Goal: Ask a question

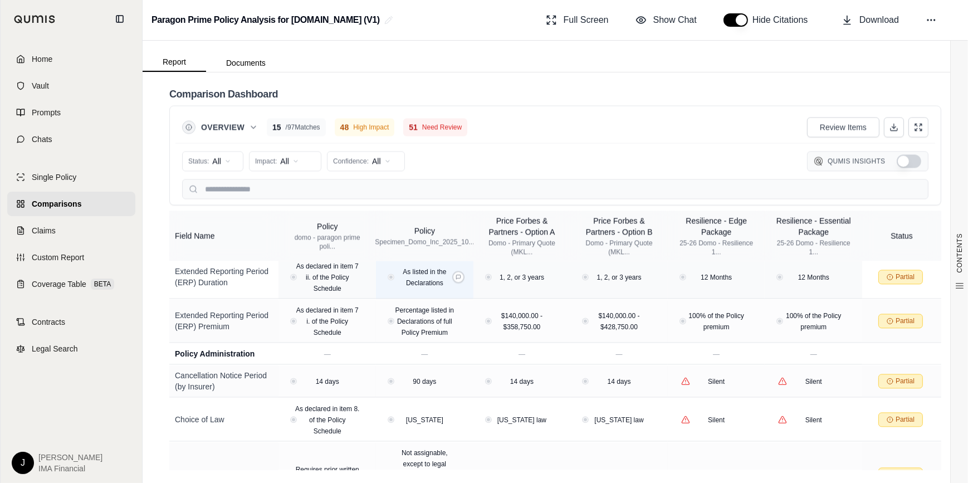
scroll to position [3209, 0]
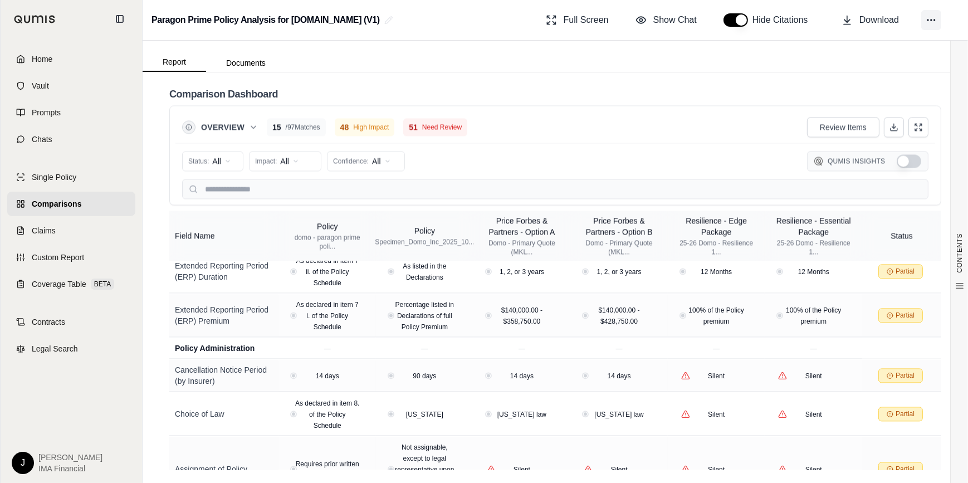
click at [643, 25] on button at bounding box center [931, 20] width 20 height 20
click at [643, 22] on icon at bounding box center [640, 19] width 11 height 11
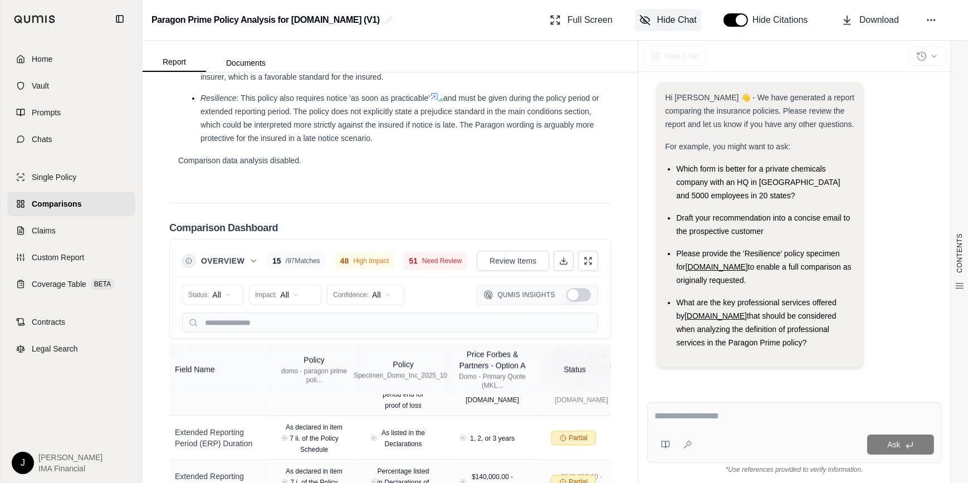
scroll to position [3642, 0]
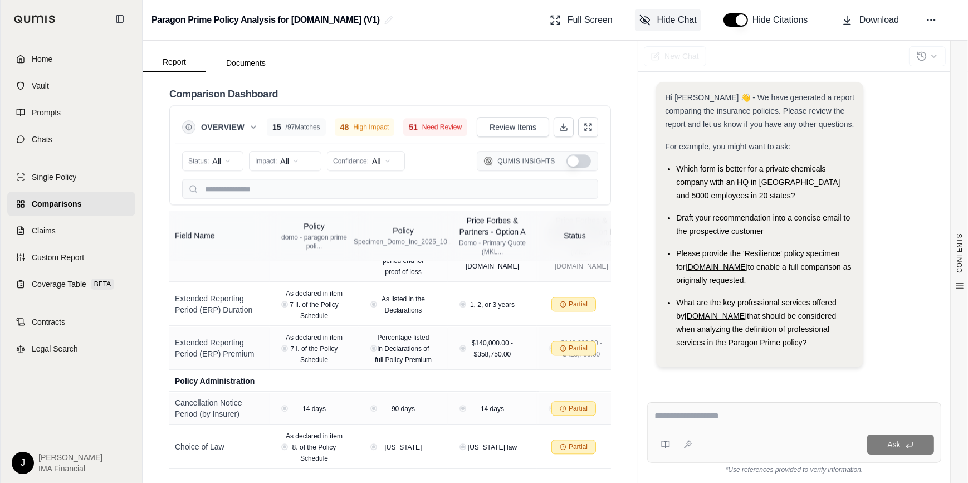
click at [643, 341] on div at bounding box center [794, 417] width 280 height 17
click at [643, 341] on textarea at bounding box center [794, 415] width 280 height 13
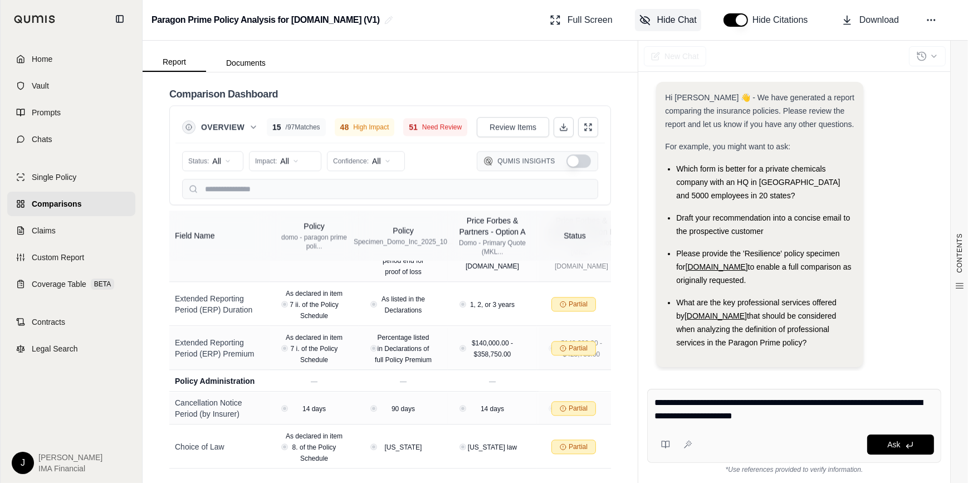
type textarea "**********"
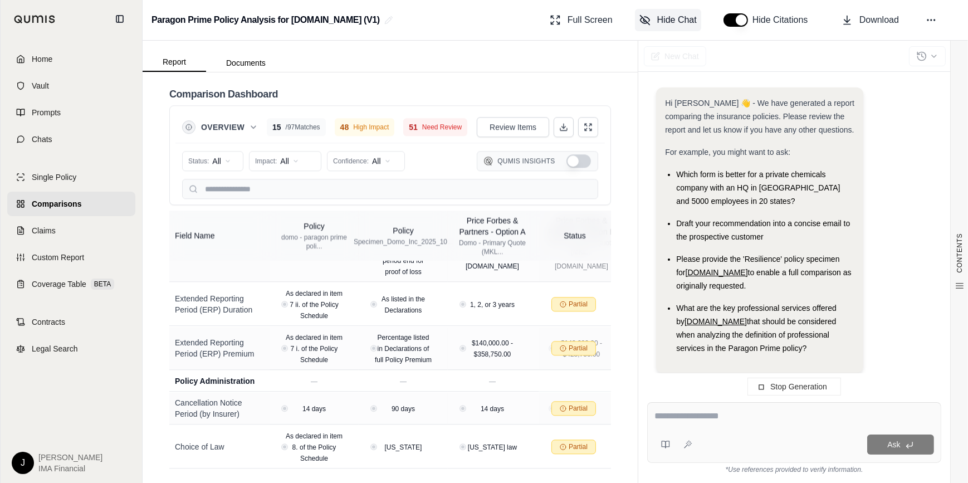
scroll to position [139, 0]
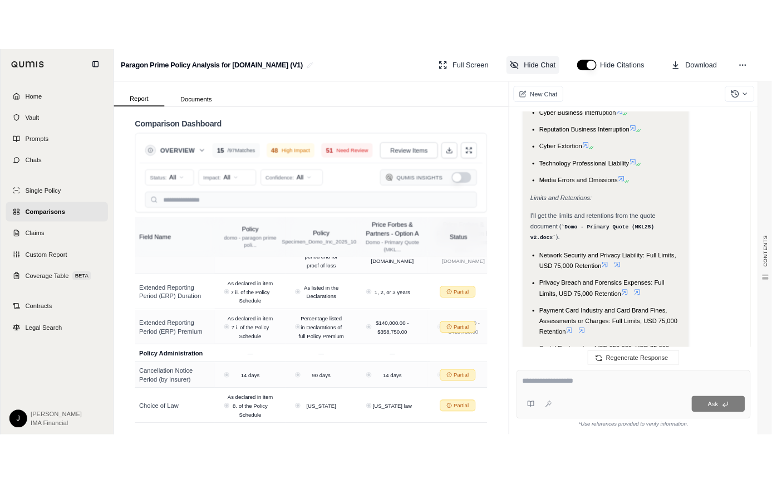
scroll to position [980, 0]
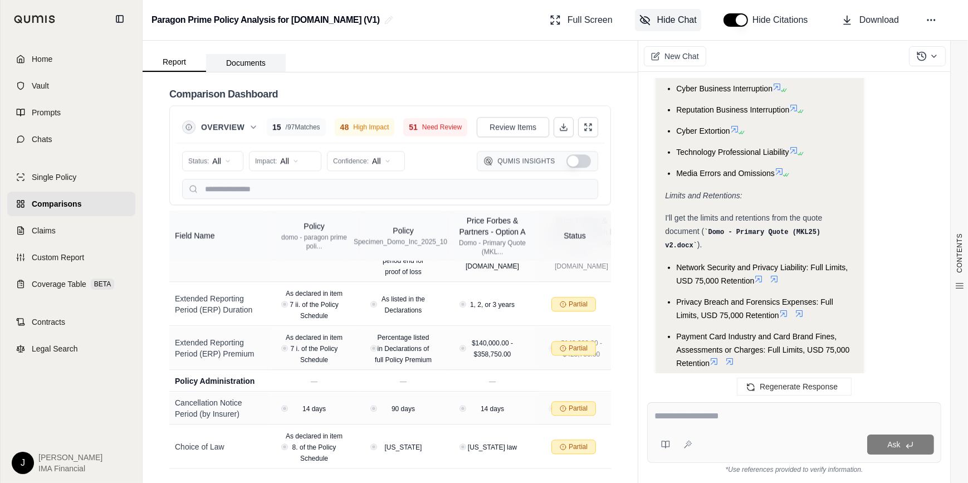
click at [234, 66] on button "Documents" at bounding box center [246, 63] width 80 height 18
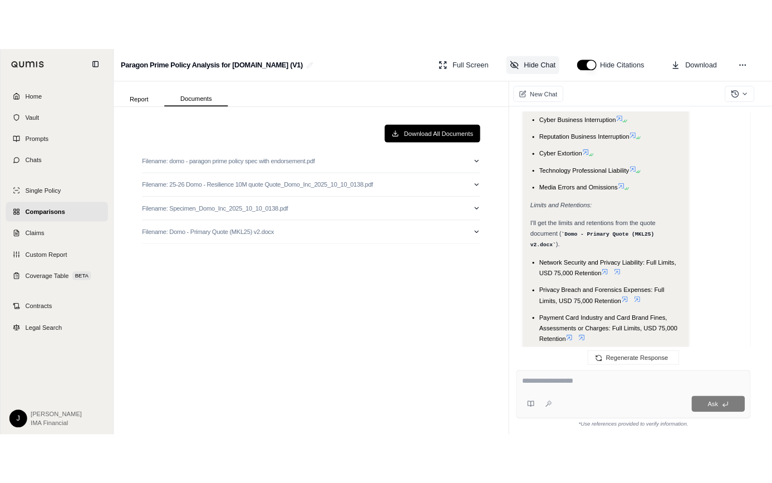
scroll to position [1287, 0]
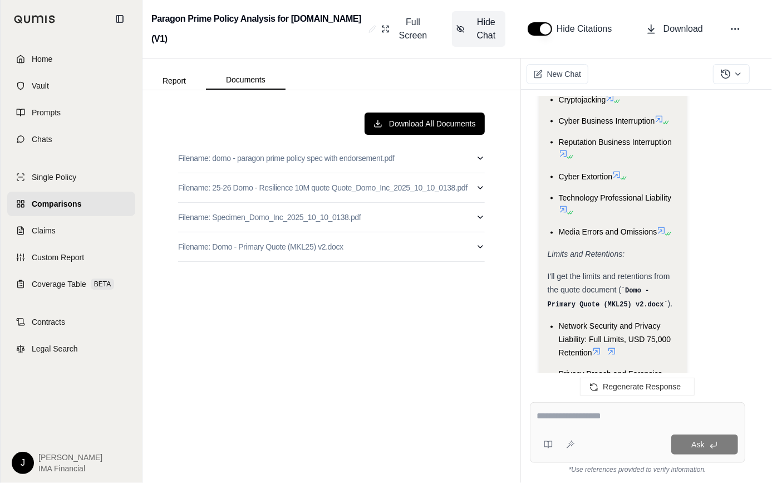
click at [573, 341] on div at bounding box center [637, 417] width 201 height 17
click at [579, 341] on textarea at bounding box center [637, 415] width 201 height 13
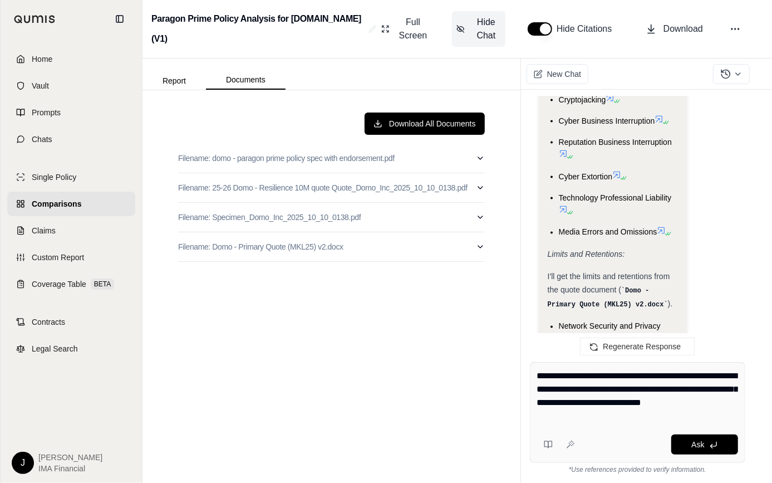
type textarea "**********"
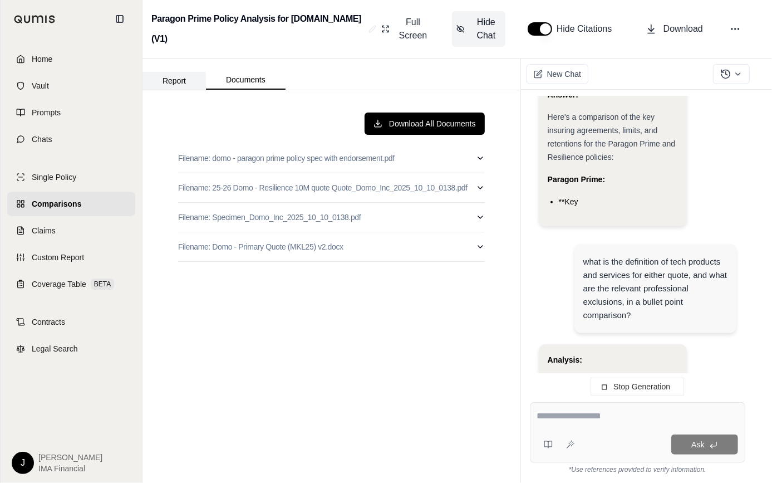
scroll to position [9098, 0]
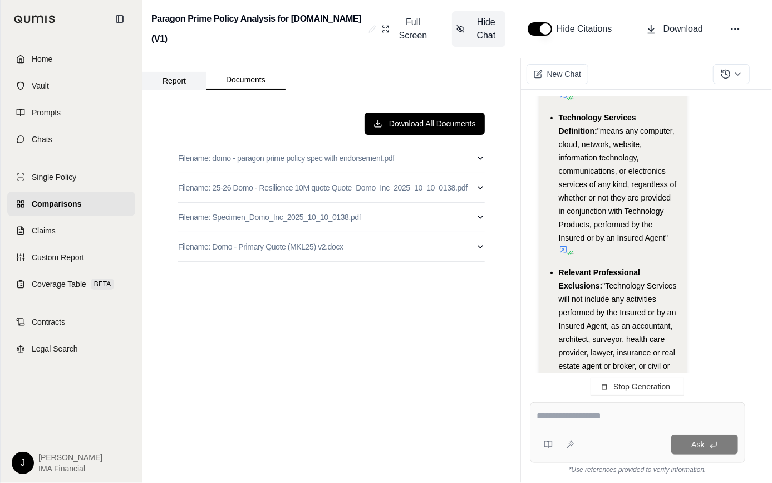
click at [187, 77] on button "Report" at bounding box center [174, 81] width 63 height 18
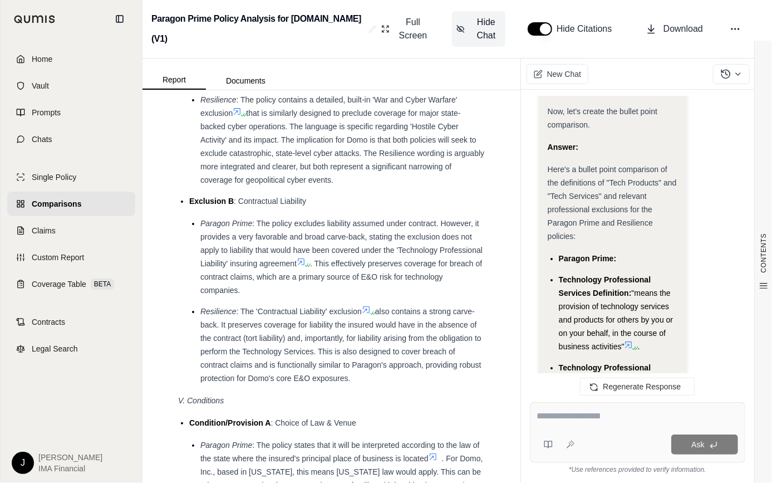
scroll to position [8321, 0]
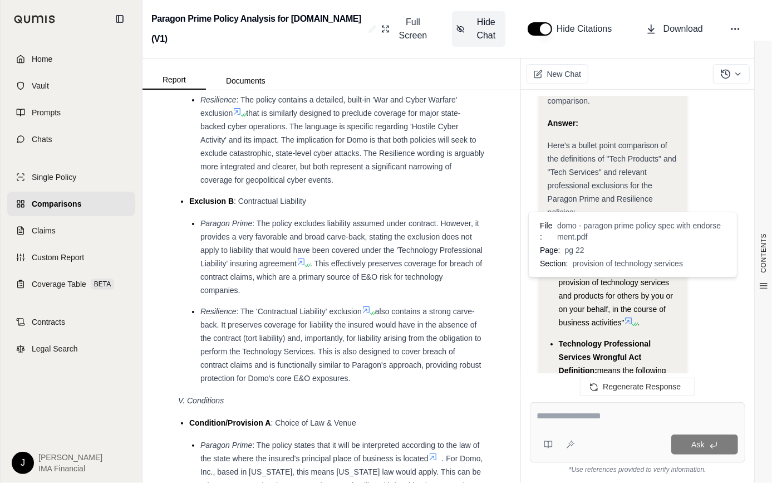
drag, startPoint x: 632, startPoint y: 231, endPoint x: 628, endPoint y: 285, distance: 54.1
click at [628, 285] on li "Technology Professional Services Definition: "means the provision of technology…" at bounding box center [619, 289] width 120 height 80
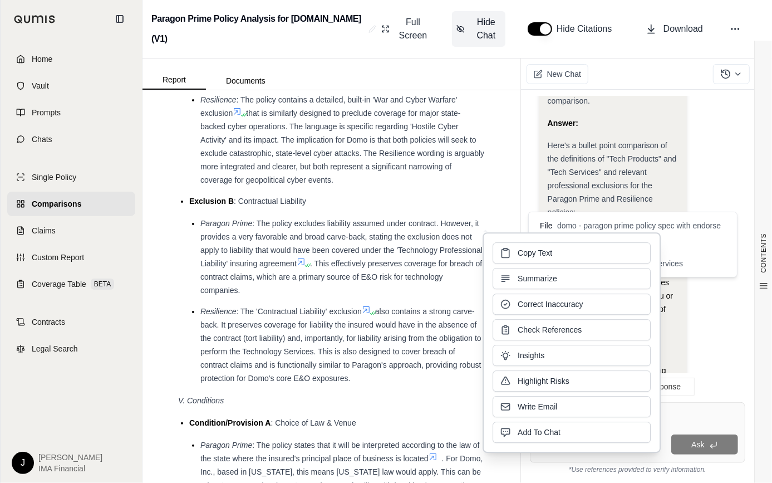
drag, startPoint x: 628, startPoint y: 285, endPoint x: 589, endPoint y: 248, distance: 53.6
click at [589, 248] on button "Copy Text" at bounding box center [572, 252] width 158 height 21
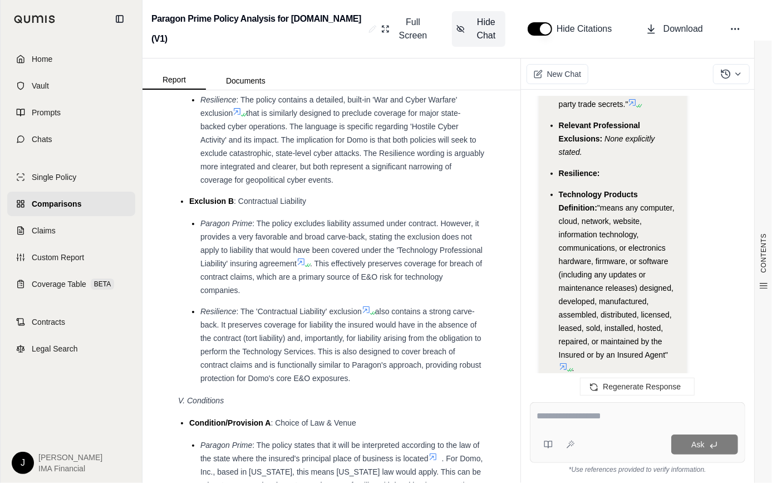
scroll to position [8878, 0]
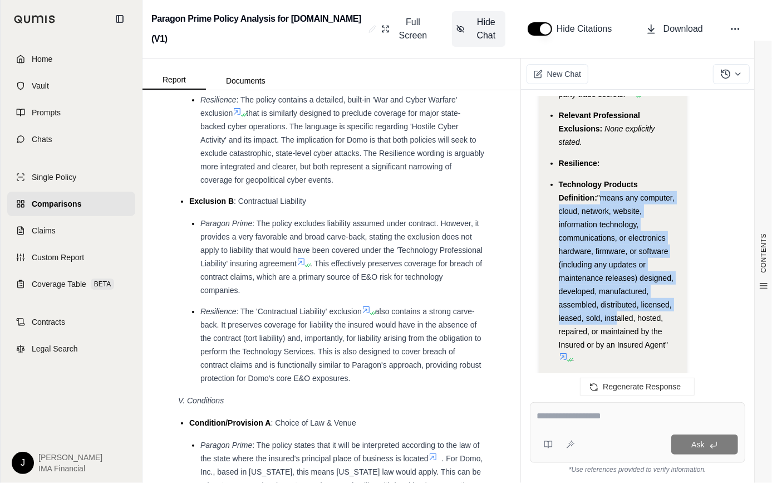
drag, startPoint x: 600, startPoint y: 159, endPoint x: 614, endPoint y: 277, distance: 118.3
click at [614, 277] on span ""means any computer, cloud, network, website, information technology, communica…" at bounding box center [617, 271] width 116 height 156
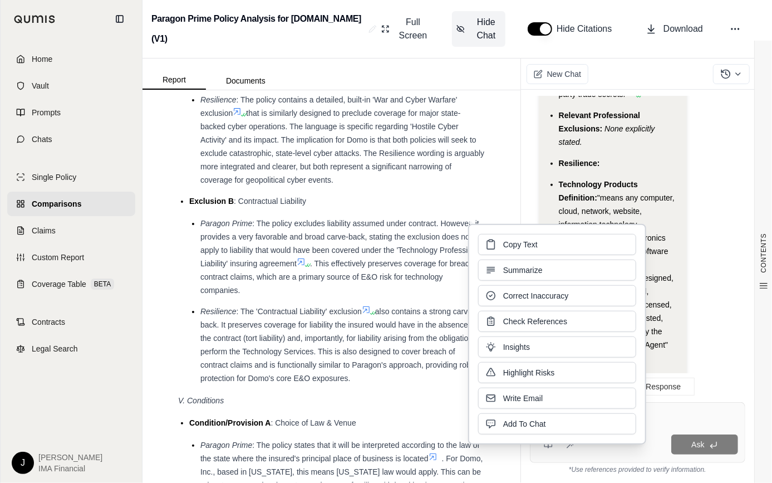
click at [643, 290] on li "Technology Products Definition: "means any computer, cloud, network, website, i…" at bounding box center [619, 271] width 120 height 187
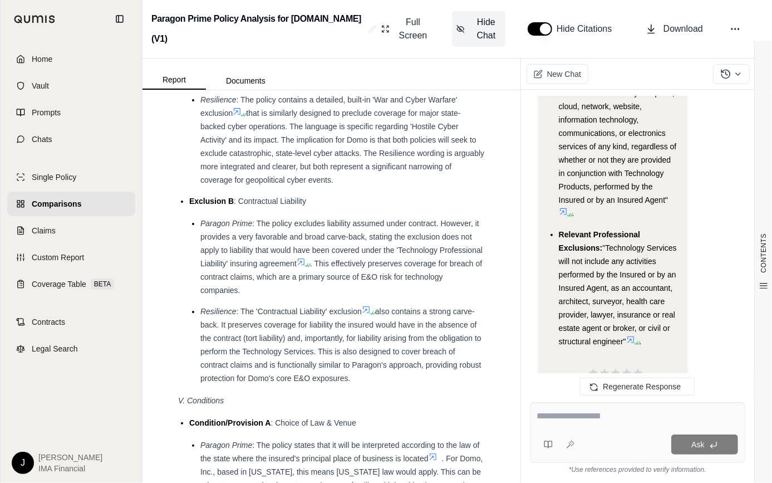
scroll to position [9181, 0]
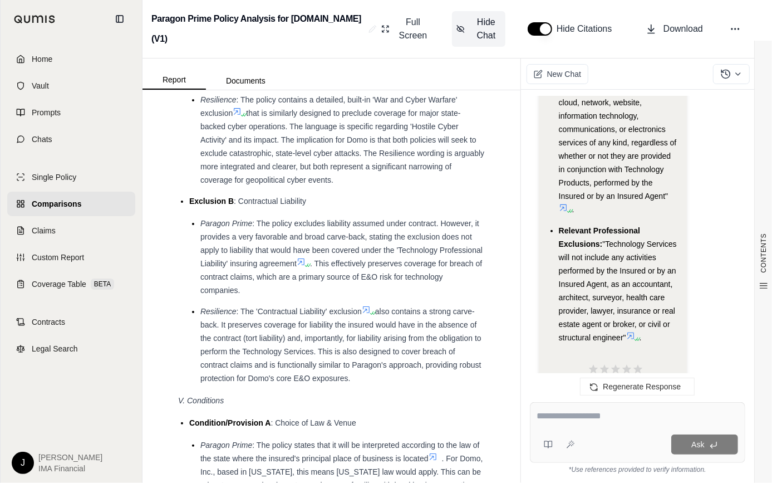
drag, startPoint x: 605, startPoint y: 190, endPoint x: 592, endPoint y: 302, distance: 112.1
click at [592, 302] on span ""Technology Services will not include any activities performed by the Insured o…" at bounding box center [618, 290] width 118 height 102
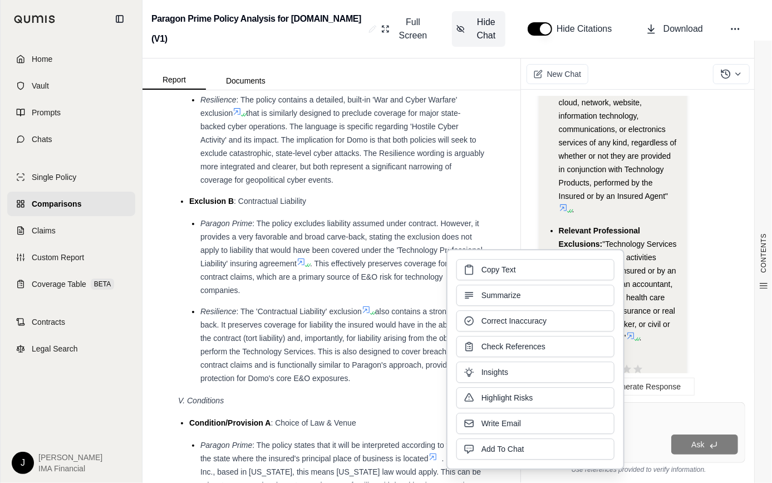
copy span ""Technology Services will not include any activities performed by the Insured o…"
click at [418, 187] on li "Resilience : The policy contains a detailed, built-in 'War and Cyber Warfare' e…" at bounding box center [343, 140] width 285 height 94
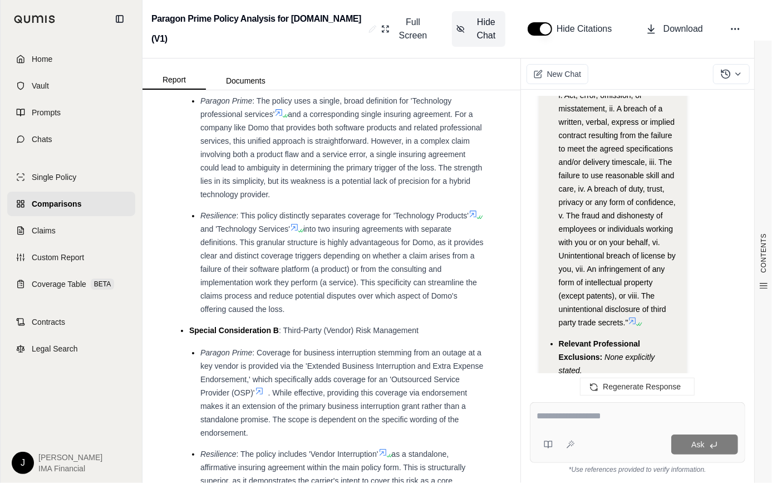
scroll to position [8675, 0]
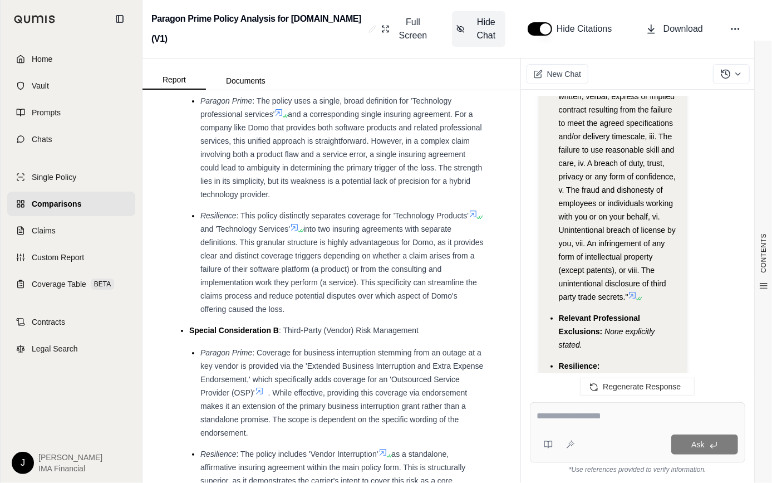
click at [556, 341] on textarea at bounding box center [638, 415] width 202 height 13
type textarea "**********"
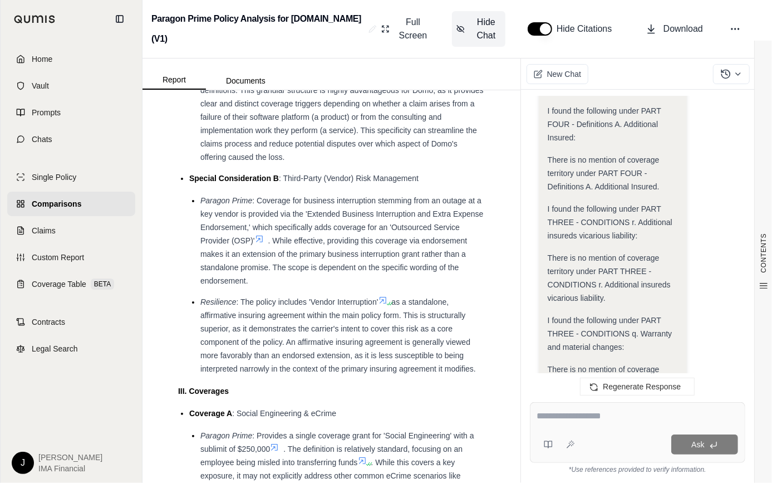
scroll to position [22359, 0]
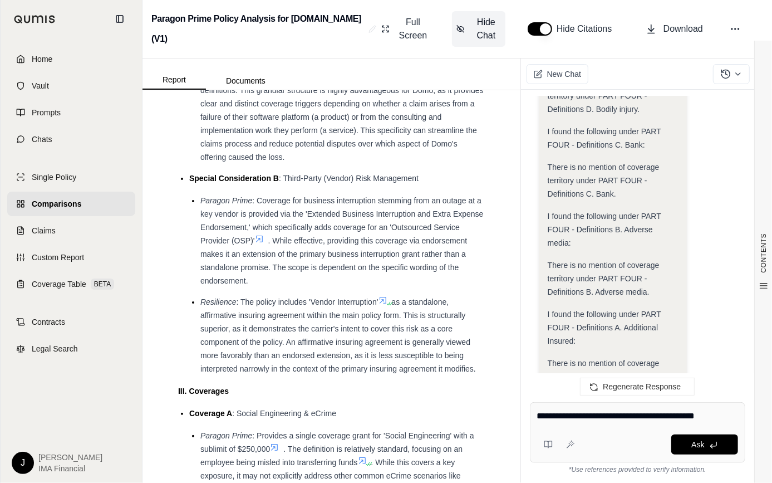
type textarea "**********"
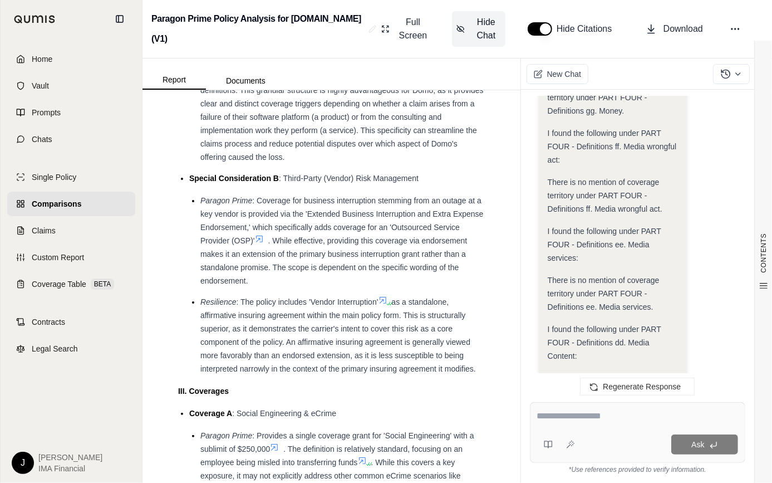
scroll to position [0, 0]
click at [578, 341] on textarea at bounding box center [638, 415] width 202 height 13
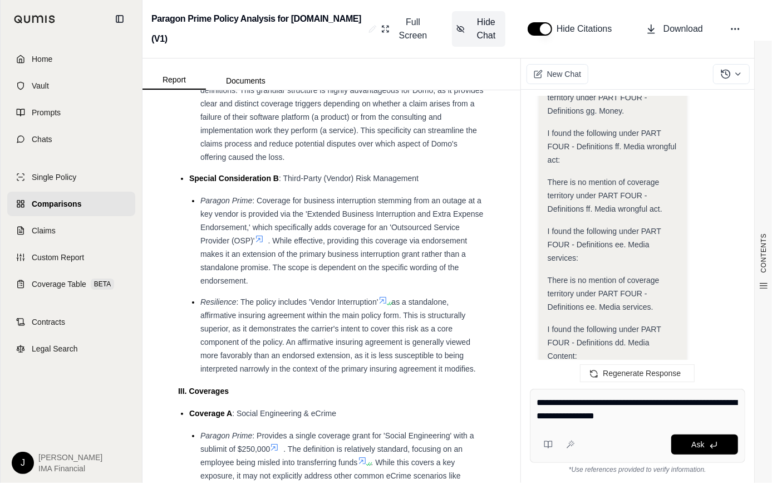
type textarea "**********"
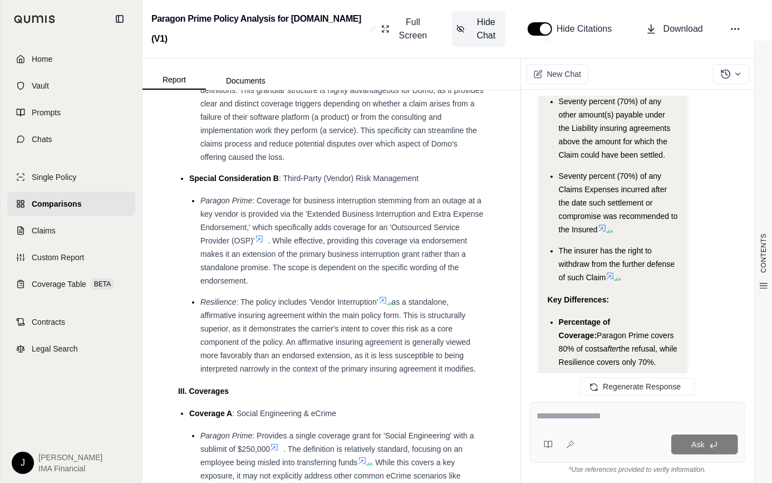
scroll to position [58531, 0]
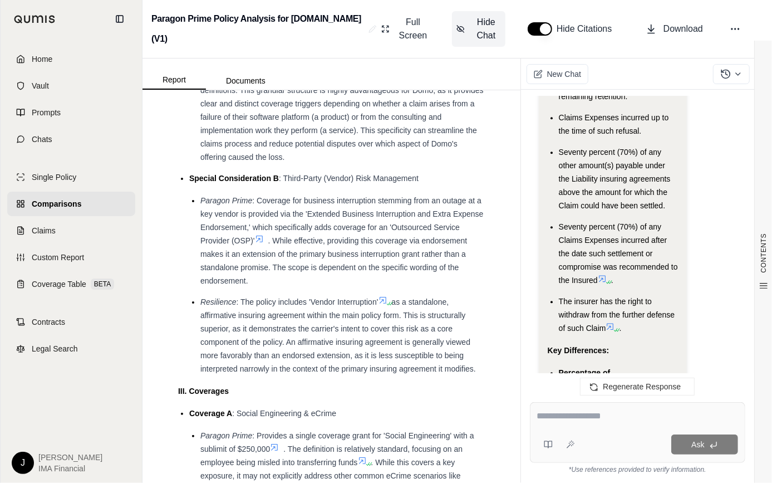
click at [643, 341] on textarea at bounding box center [637, 415] width 201 height 13
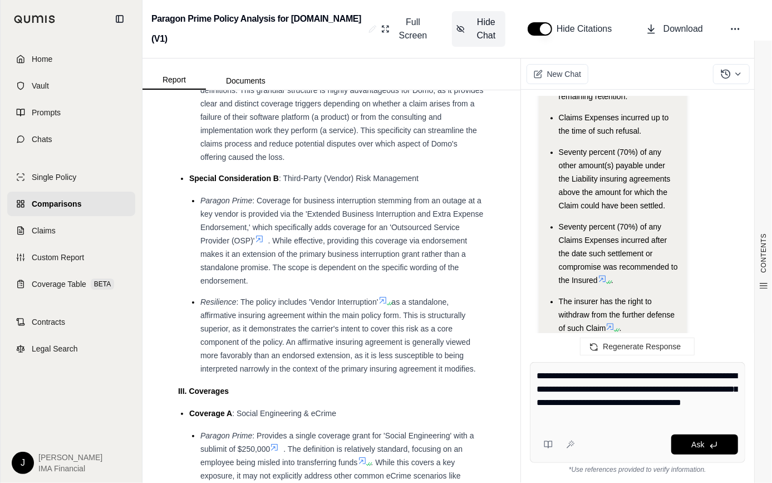
type textarea "**********"
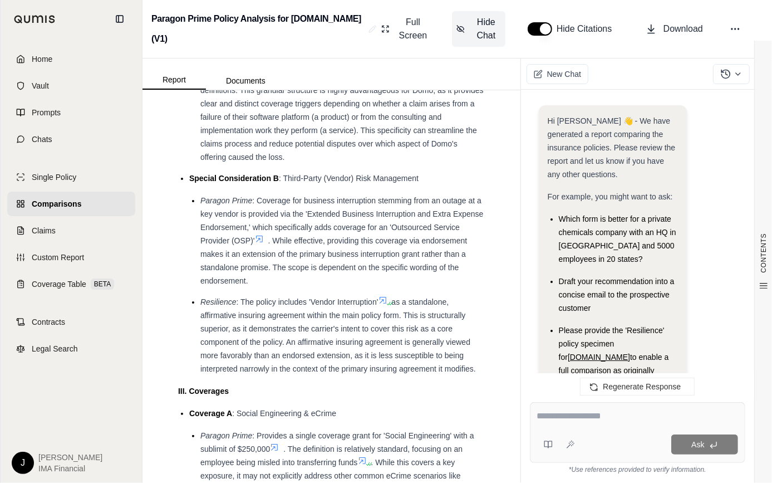
scroll to position [61845, 0]
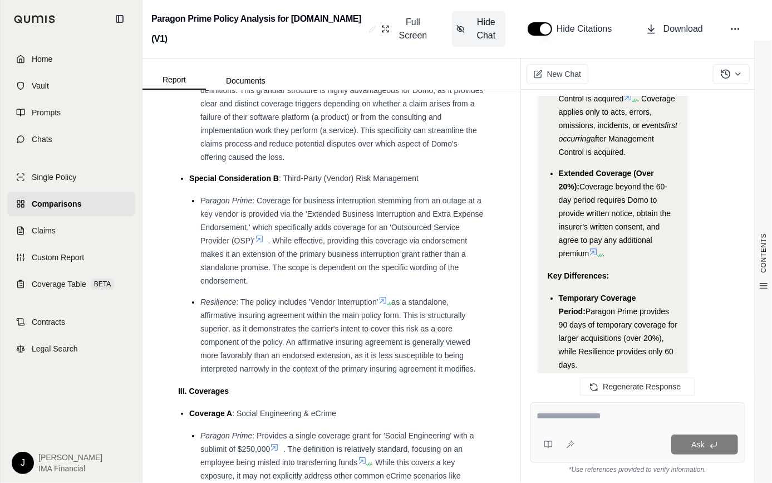
click at [388, 307] on icon at bounding box center [388, 303] width 7 height 7
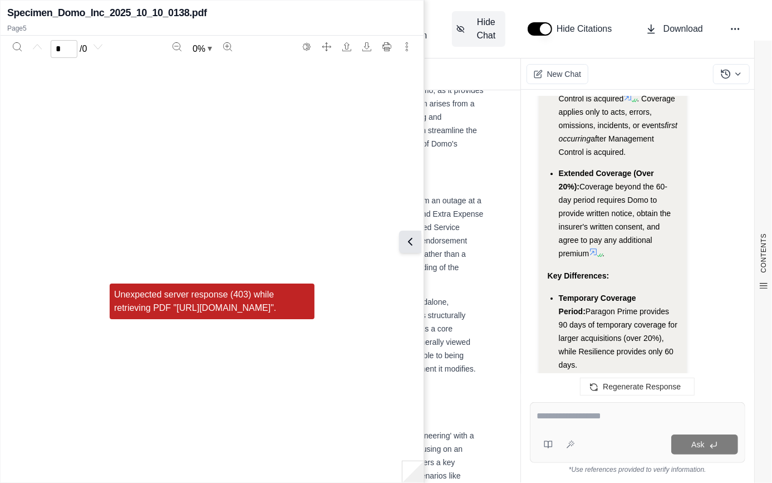
click at [411, 242] on icon at bounding box center [410, 241] width 13 height 13
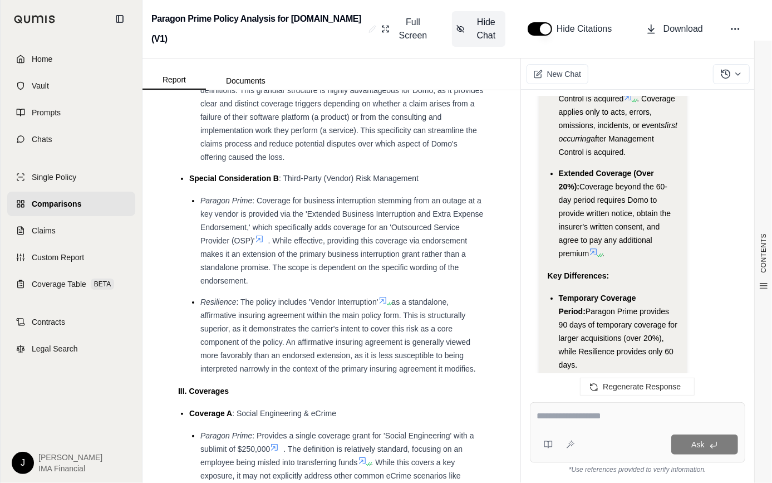
click at [385, 304] on icon at bounding box center [383, 300] width 7 height 7
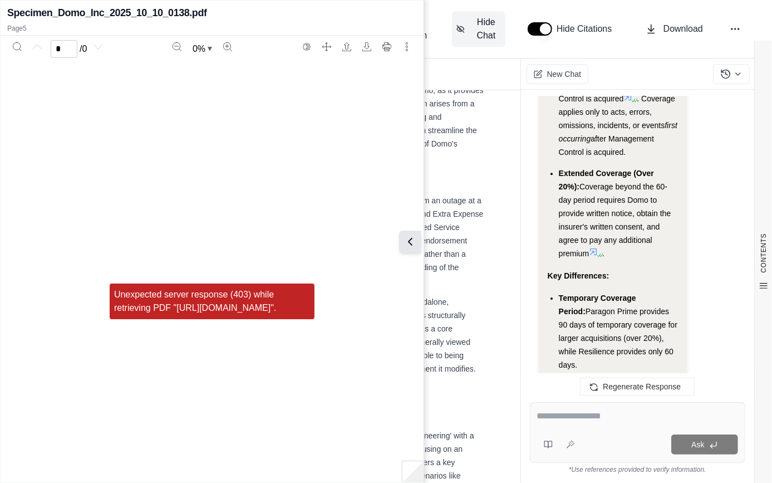
click at [410, 242] on icon at bounding box center [410, 241] width 3 height 7
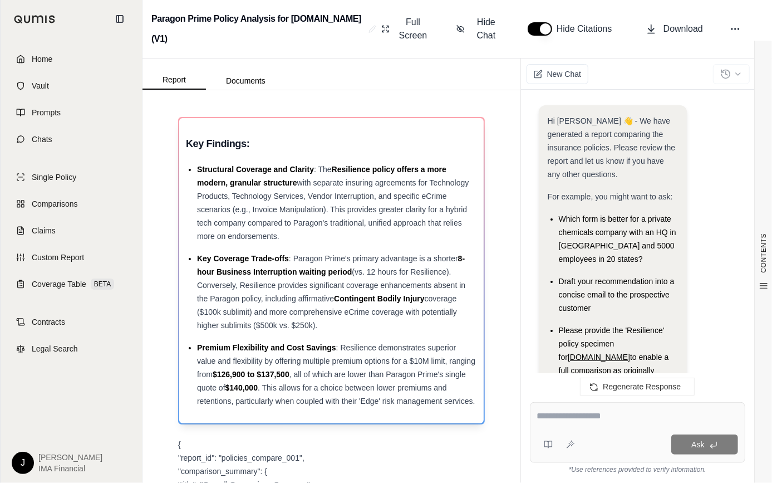
scroll to position [61845, 0]
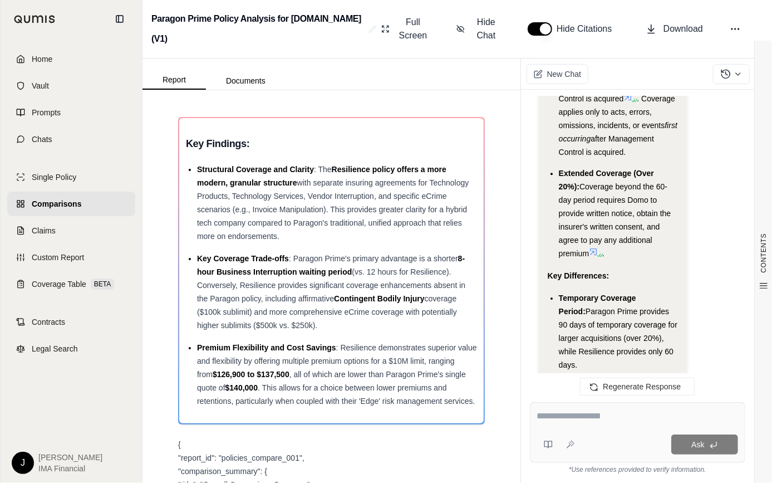
click at [620, 411] on textarea at bounding box center [637, 415] width 201 height 13
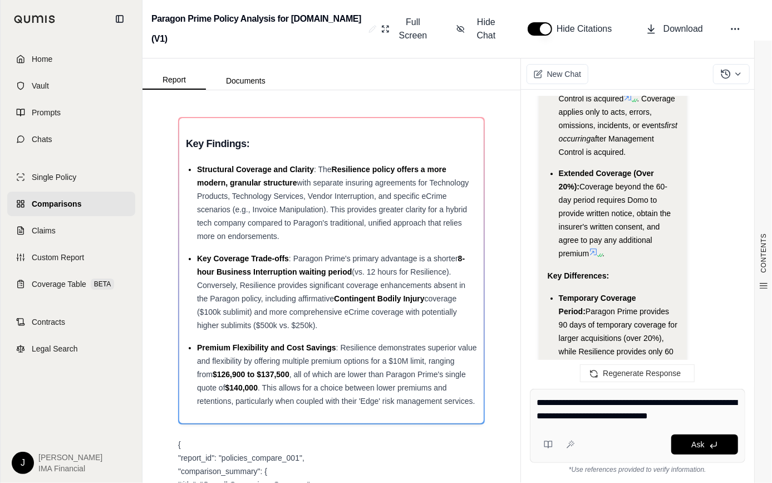
type textarea "**********"
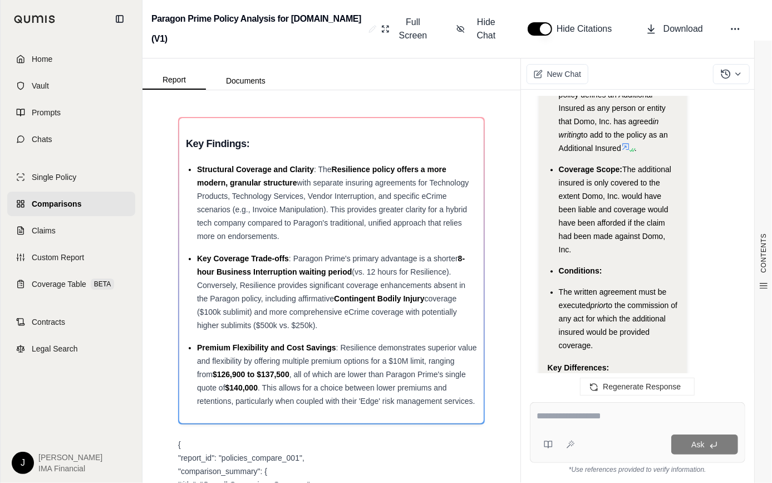
scroll to position [64578, 0]
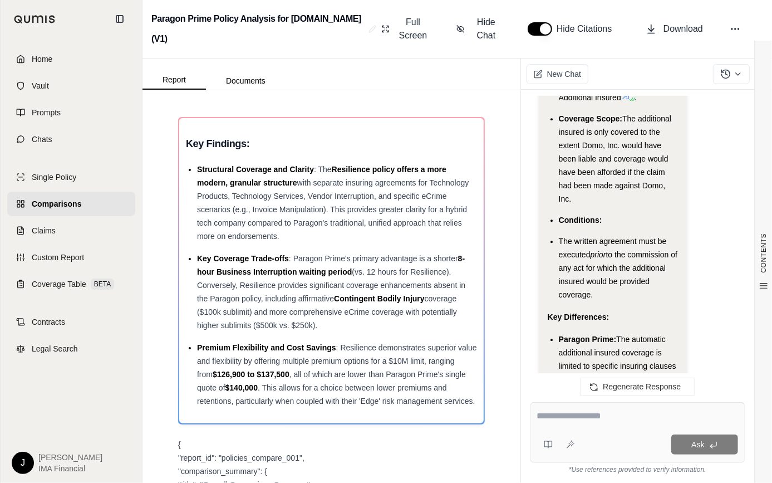
click at [618, 432] on div "Ask" at bounding box center [638, 432] width 216 height 61
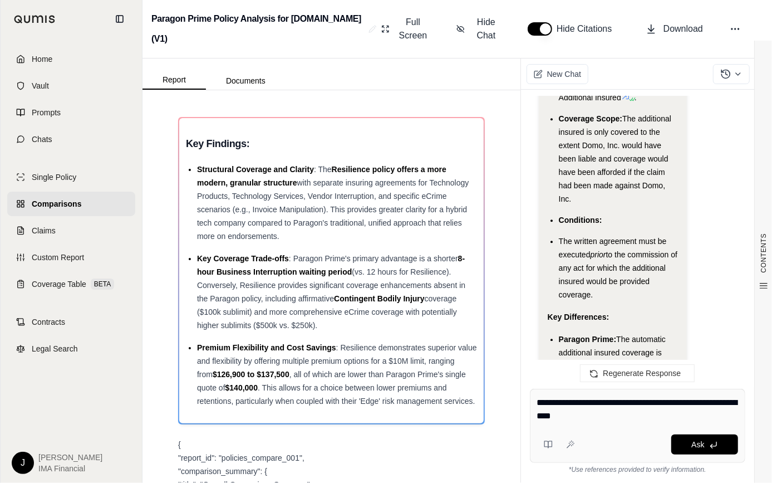
type textarea "**********"
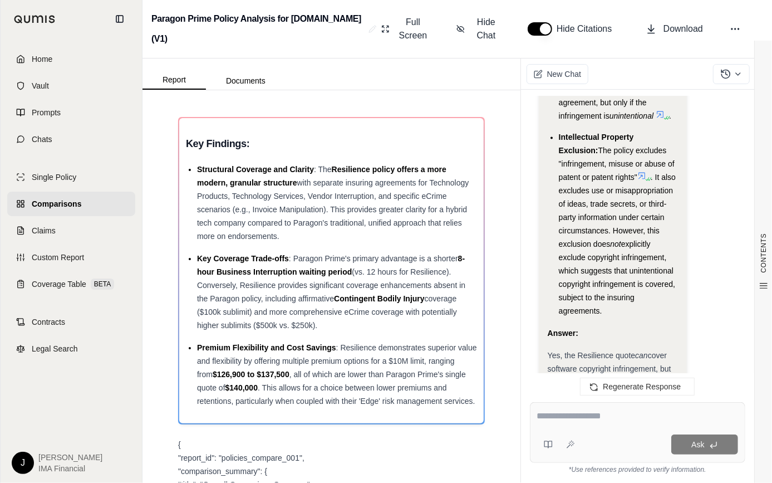
scroll to position [66642, 0]
